Goal: Navigation & Orientation: Find specific page/section

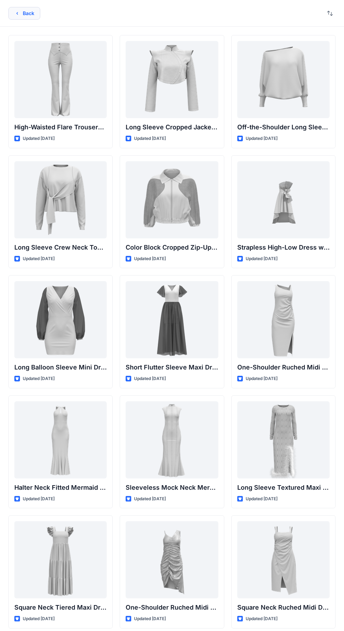
click at [20, 9] on button "Back" at bounding box center [24, 13] width 32 height 13
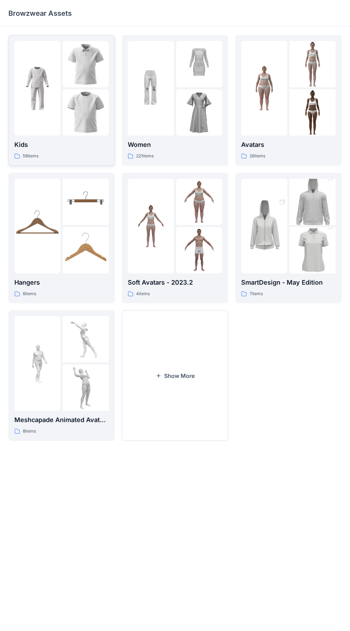
click at [101, 106] on img at bounding box center [86, 112] width 46 height 46
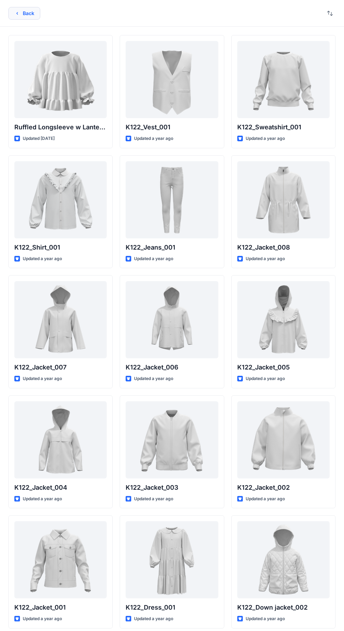
click at [35, 11] on button "Back" at bounding box center [24, 13] width 32 height 13
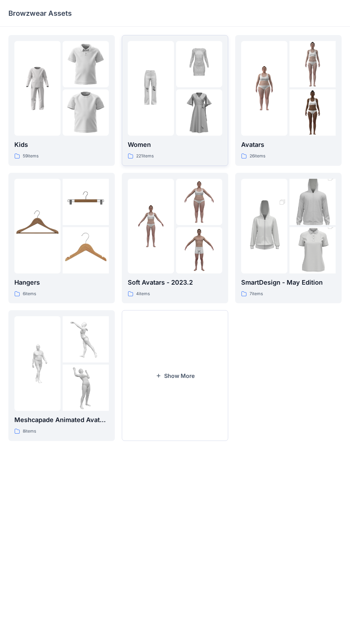
click at [167, 142] on p "Women" at bounding box center [175, 145] width 95 height 10
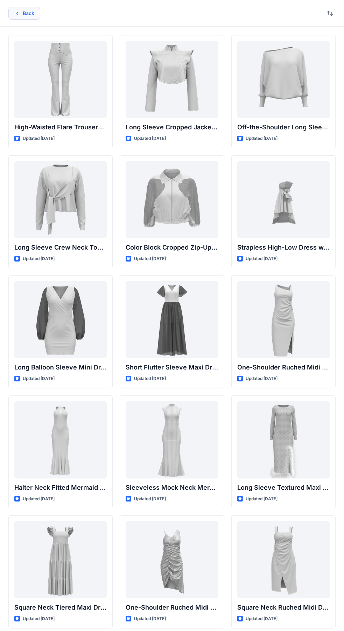
click at [35, 9] on button "Back" at bounding box center [24, 13] width 32 height 13
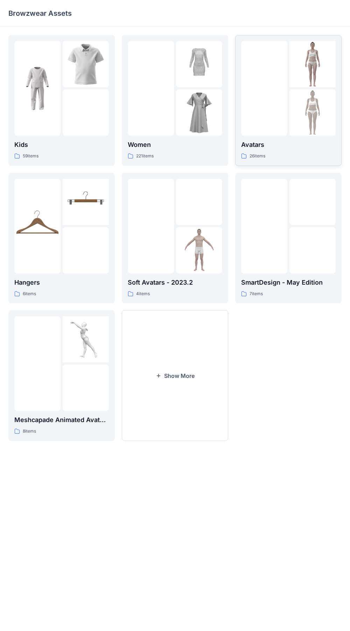
click at [280, 118] on div at bounding box center [264, 88] width 46 height 95
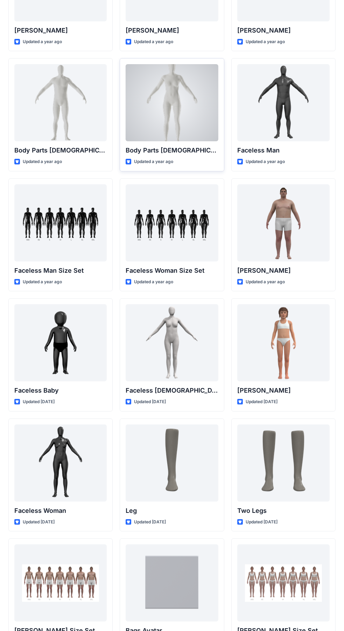
scroll to position [280, 0]
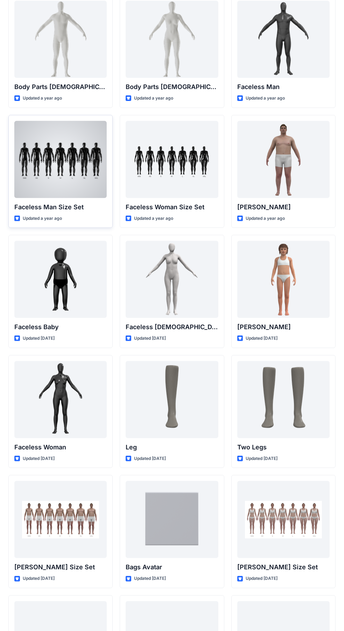
click at [36, 166] on div at bounding box center [60, 159] width 92 height 77
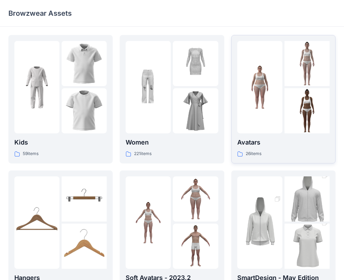
click at [265, 121] on div at bounding box center [260, 87] width 45 height 92
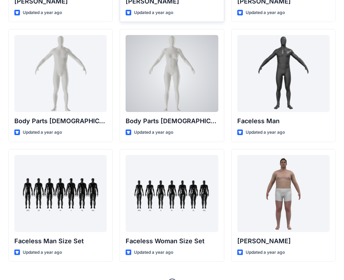
scroll to position [261, 0]
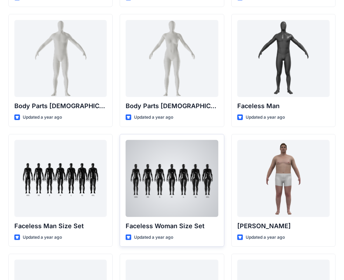
click at [140, 176] on div at bounding box center [172, 178] width 92 height 77
